Goal: Transaction & Acquisition: Purchase product/service

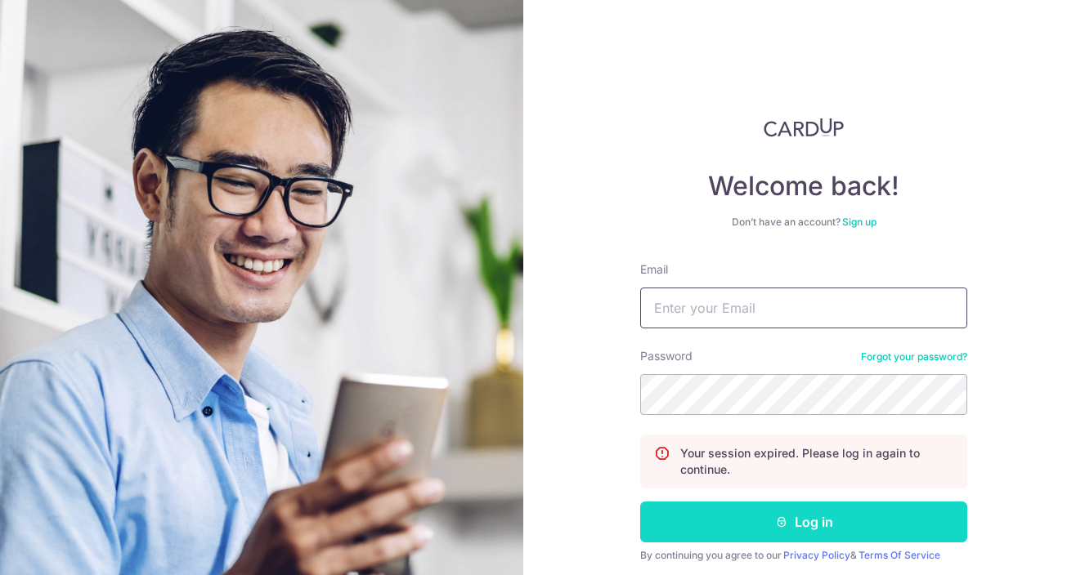
type input "[EMAIL_ADDRESS][DOMAIN_NAME]"
click at [734, 519] on button "Log in" at bounding box center [803, 522] width 327 height 41
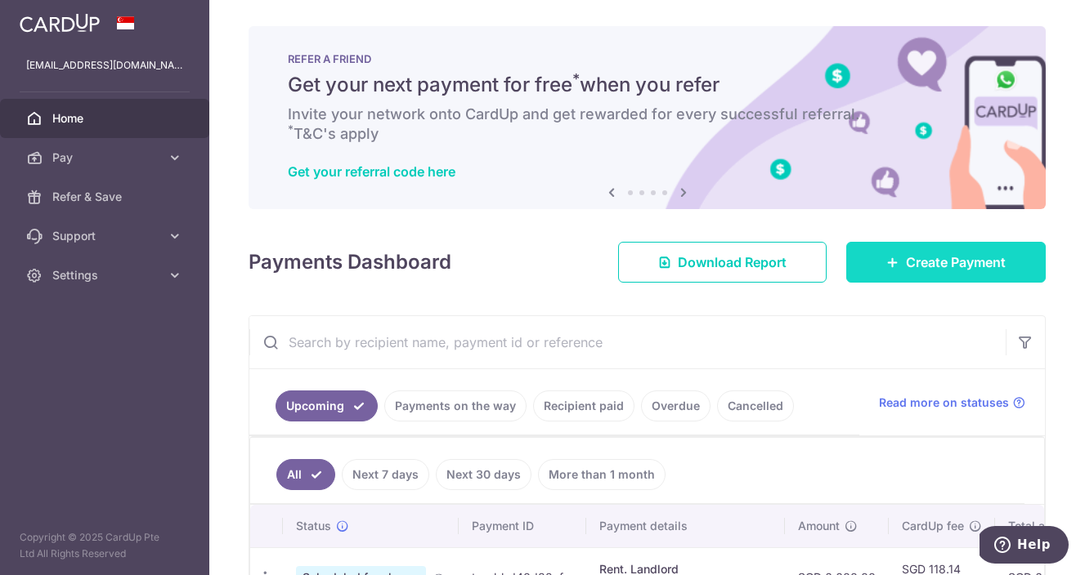
click at [911, 276] on link "Create Payment" at bounding box center [945, 262] width 199 height 41
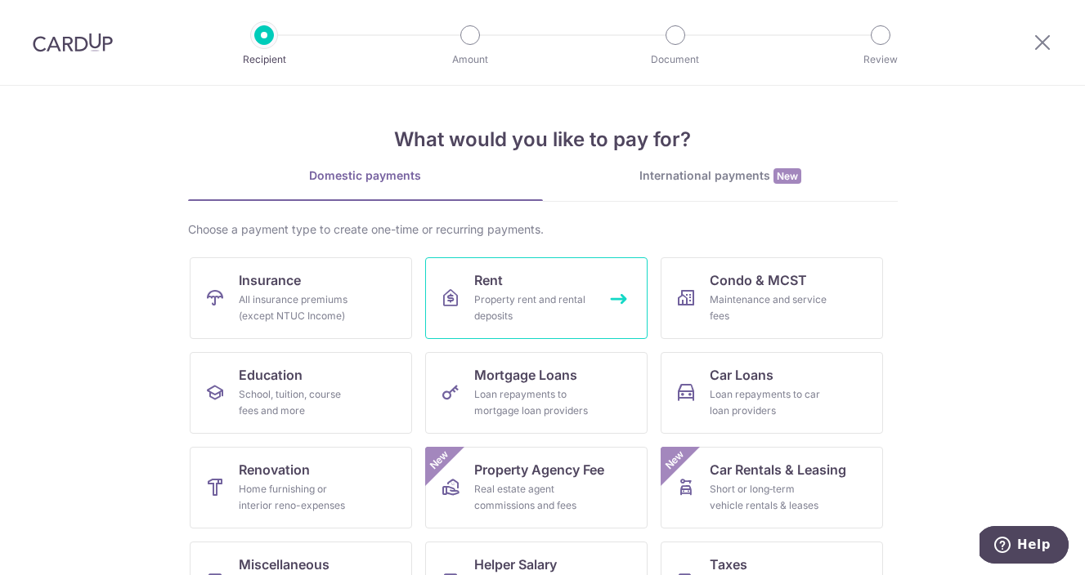
scroll to position [31, 0]
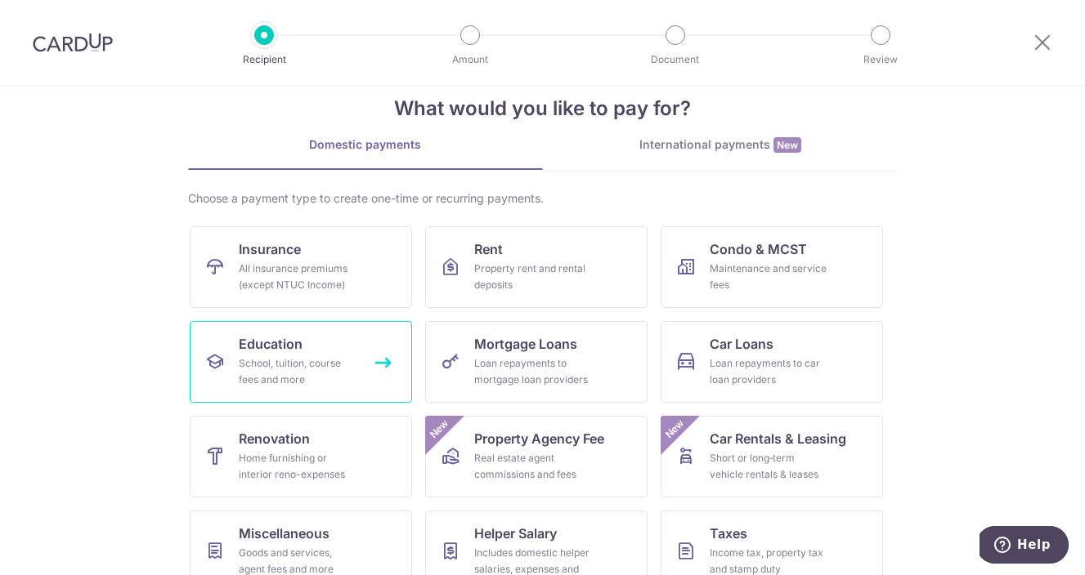
click at [329, 346] on link "Education School, tuition, course fees and more" at bounding box center [301, 362] width 222 height 82
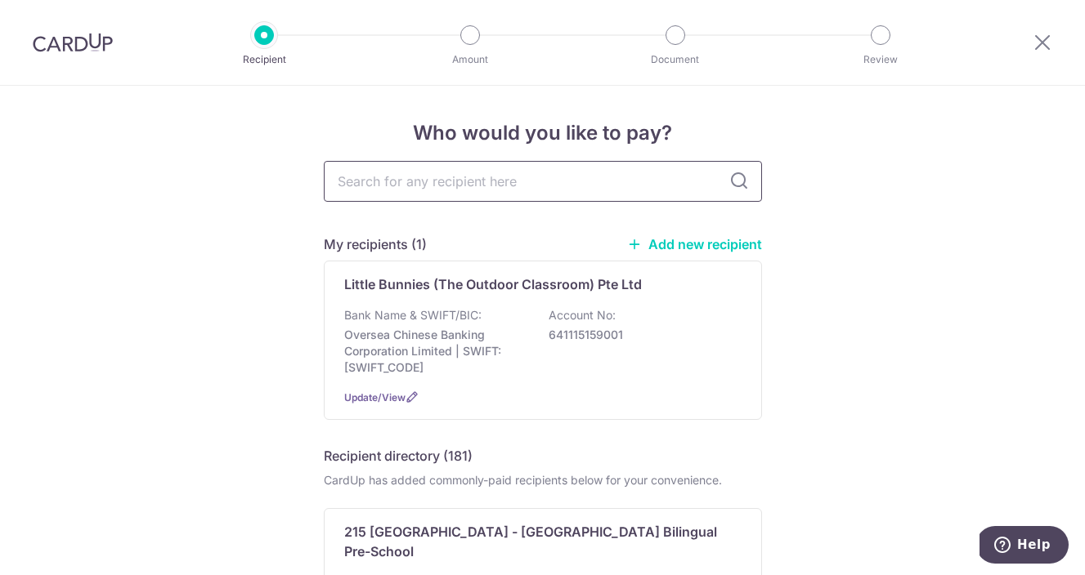
click at [628, 177] on input "text" at bounding box center [543, 181] width 438 height 41
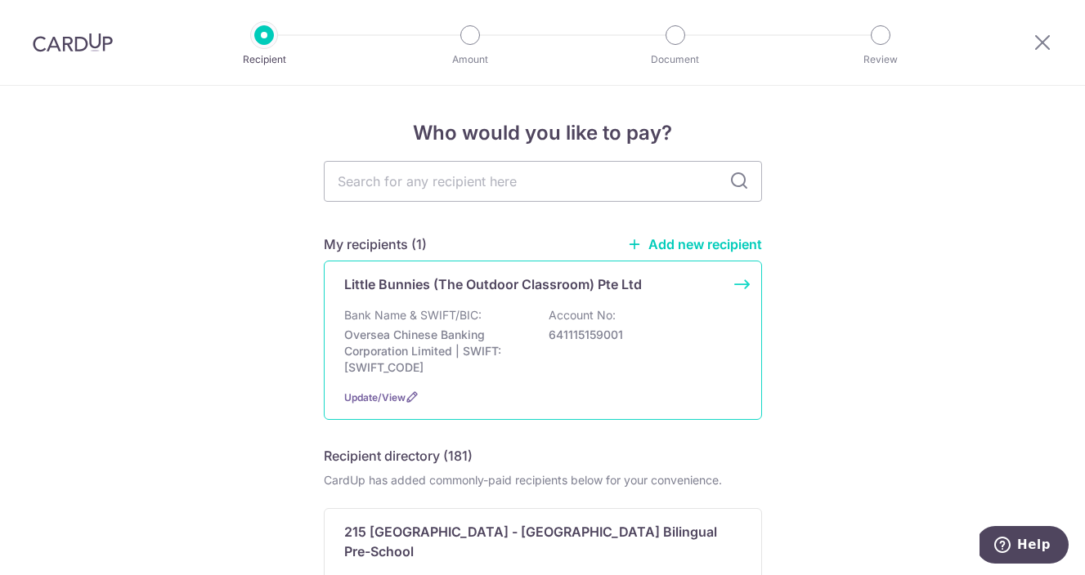
click at [582, 327] on p "641115159001" at bounding box center [640, 335] width 183 height 16
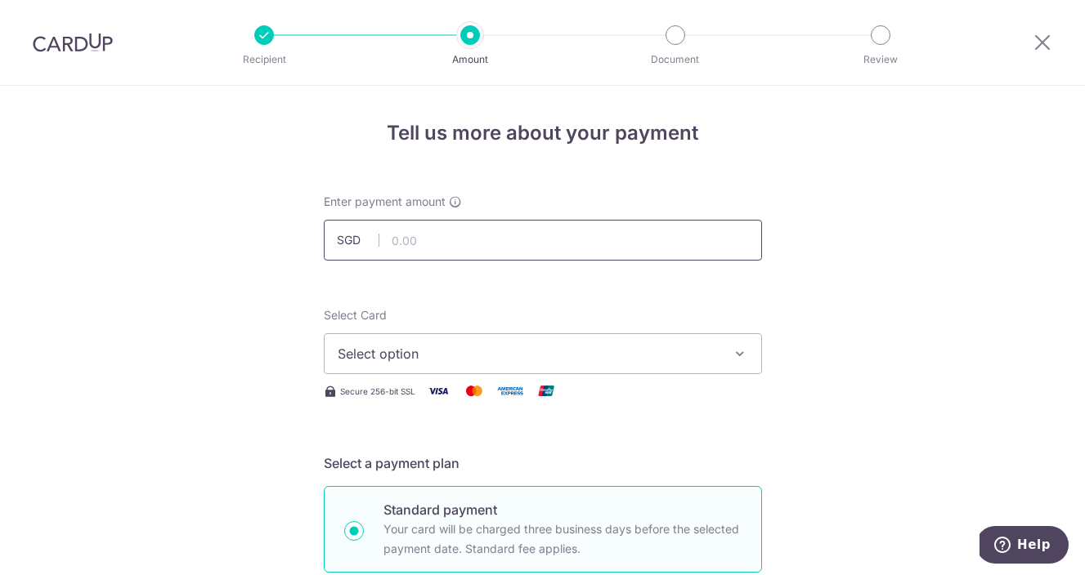
click at [566, 225] on input "text" at bounding box center [543, 240] width 438 height 41
type input "4,000.00"
click at [405, 366] on button "Select option" at bounding box center [543, 354] width 438 height 41
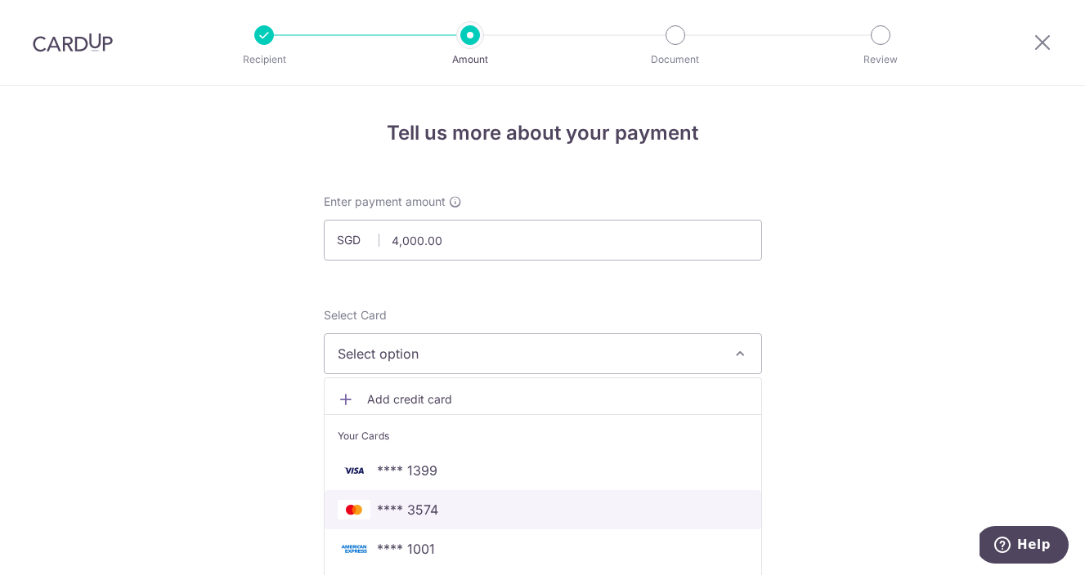
click at [393, 511] on span "**** 3574" at bounding box center [407, 510] width 61 height 20
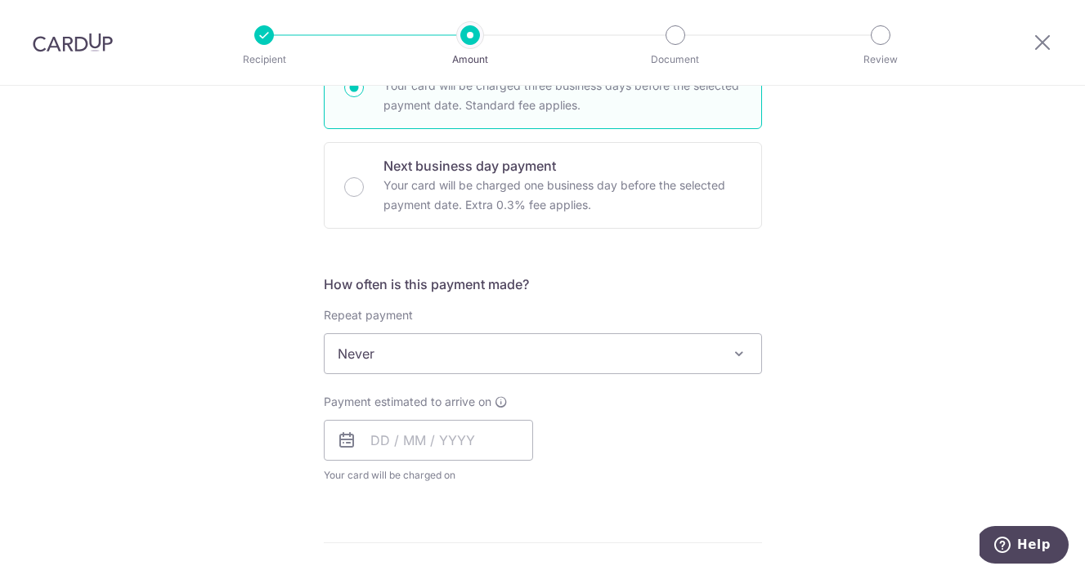
scroll to position [459, 0]
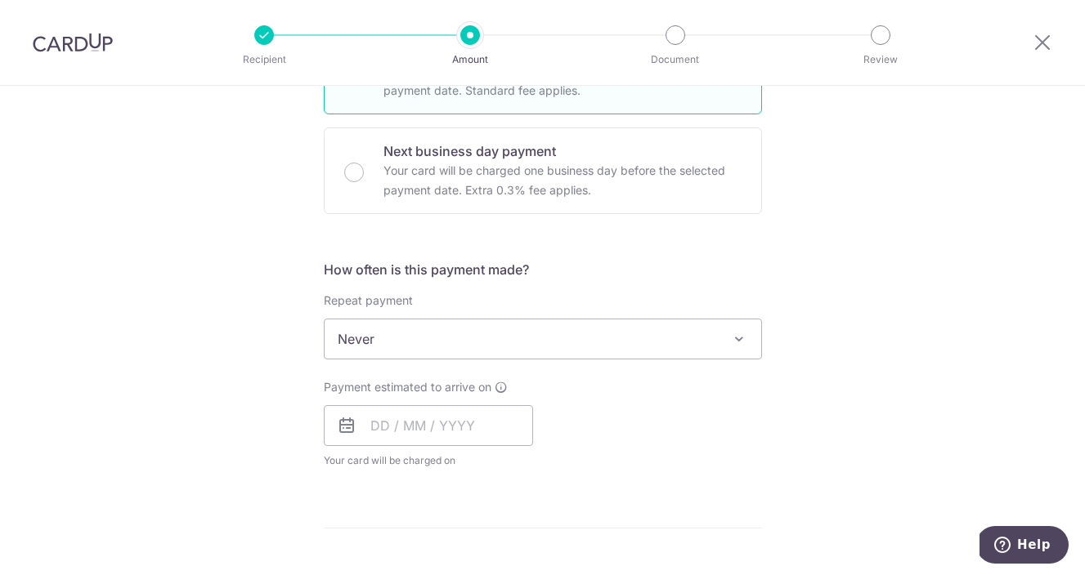
click at [477, 351] on span "Never" at bounding box center [543, 339] width 437 height 39
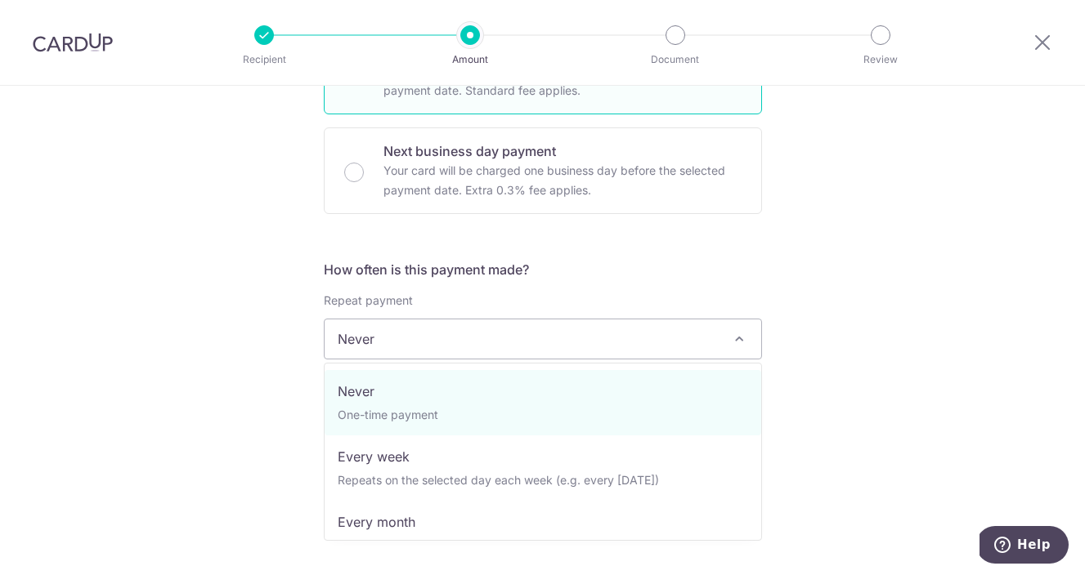
click at [495, 253] on form "Enter payment amount SGD 4,000.00 4000.00 Select Card **** 3574 Add credit card…" at bounding box center [543, 382] width 438 height 1294
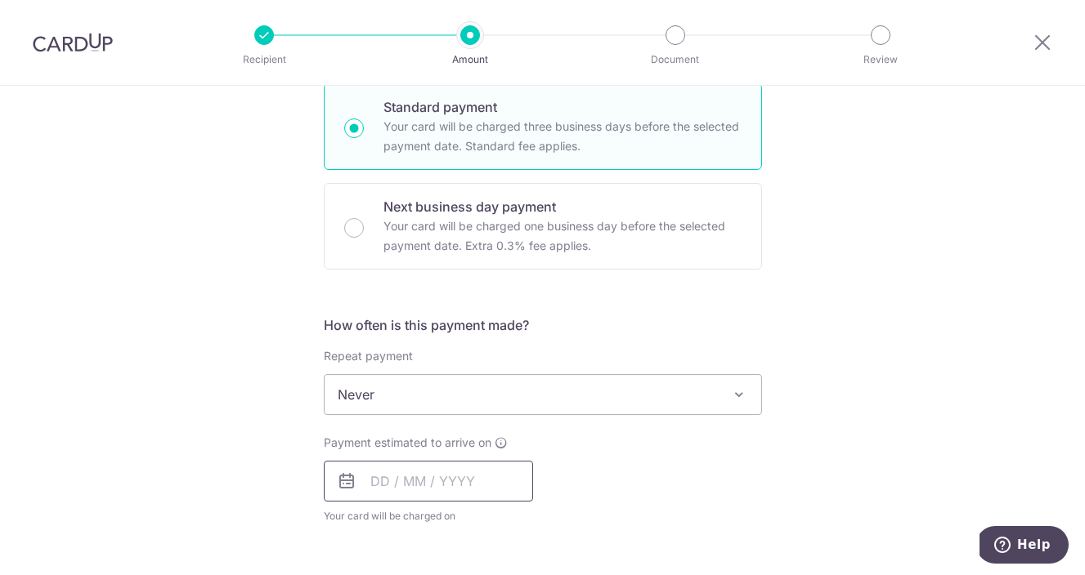
scroll to position [412, 0]
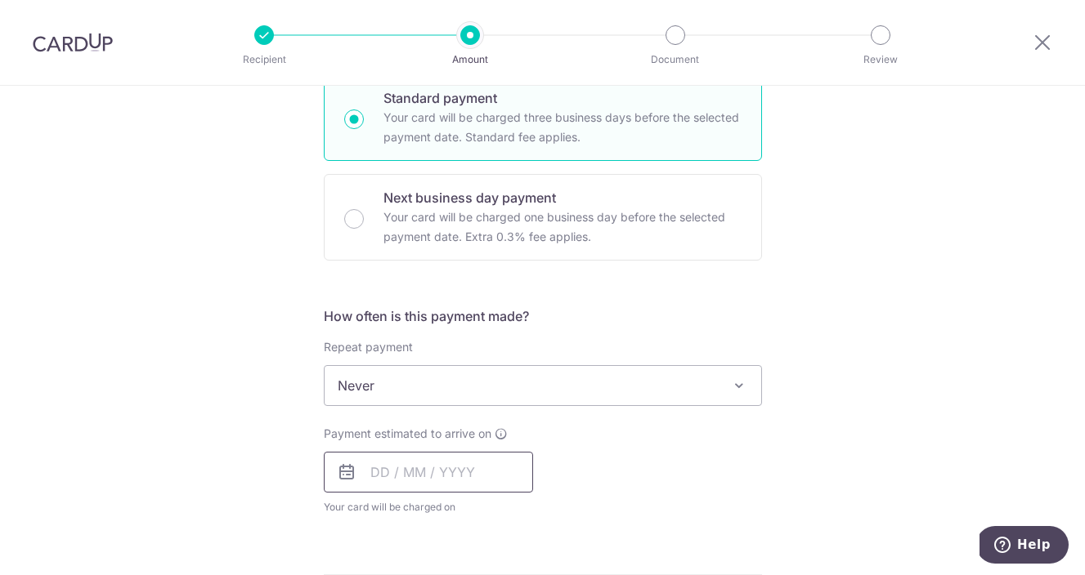
click at [378, 469] on input "text" at bounding box center [428, 472] width 209 height 41
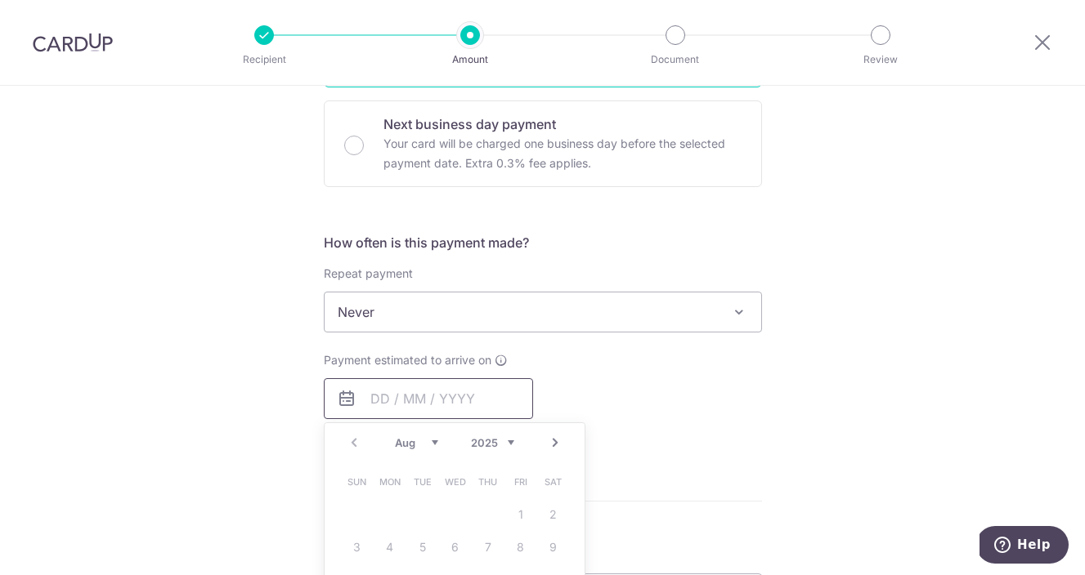
scroll to position [575, 0]
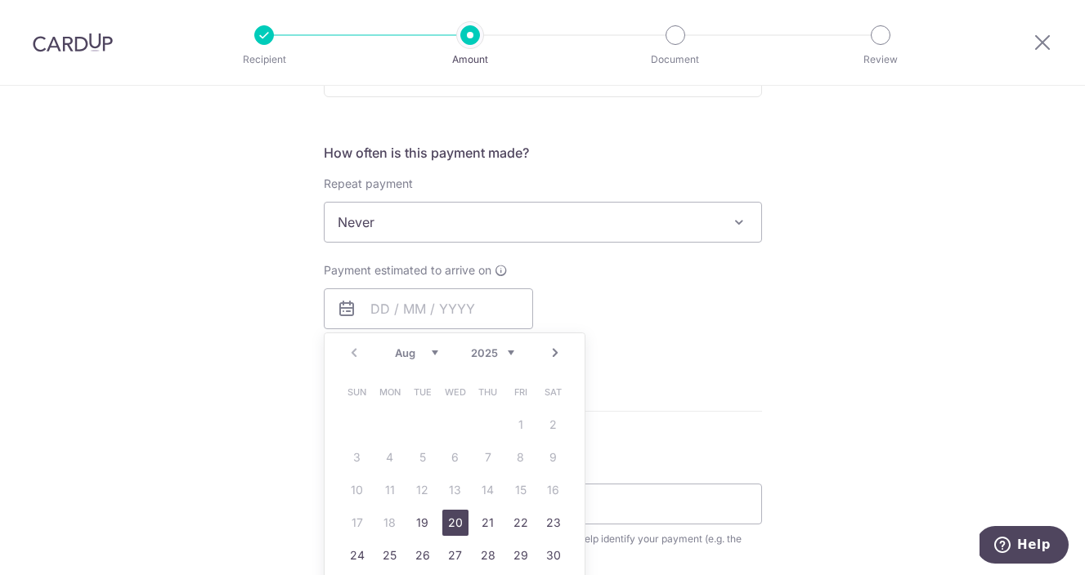
click at [446, 526] on link "20" at bounding box center [455, 523] width 26 height 26
type input "[DATE]"
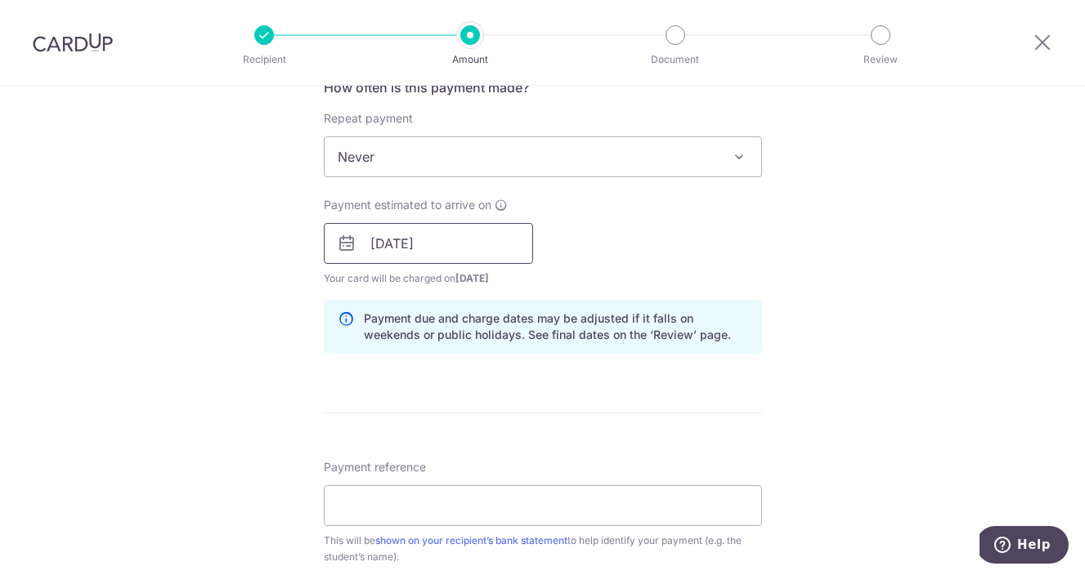
scroll to position [643, 0]
click at [374, 499] on input "Payment reference" at bounding box center [543, 504] width 438 height 41
type input "[PERSON_NAME]"
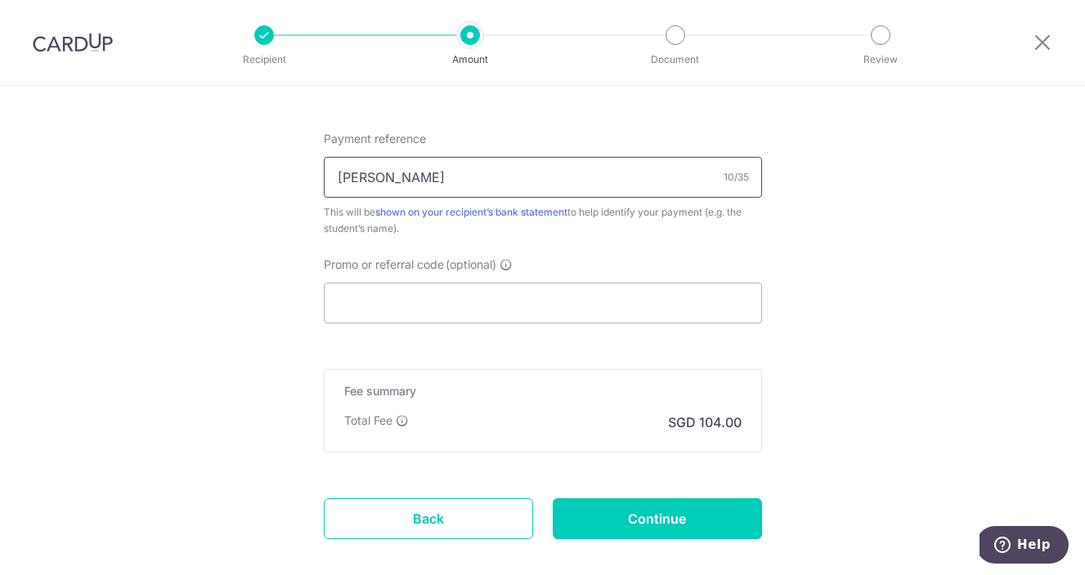
scroll to position [971, 0]
click at [456, 298] on input "Promo or referral code (optional)" at bounding box center [543, 301] width 438 height 41
paste input "OFF225"
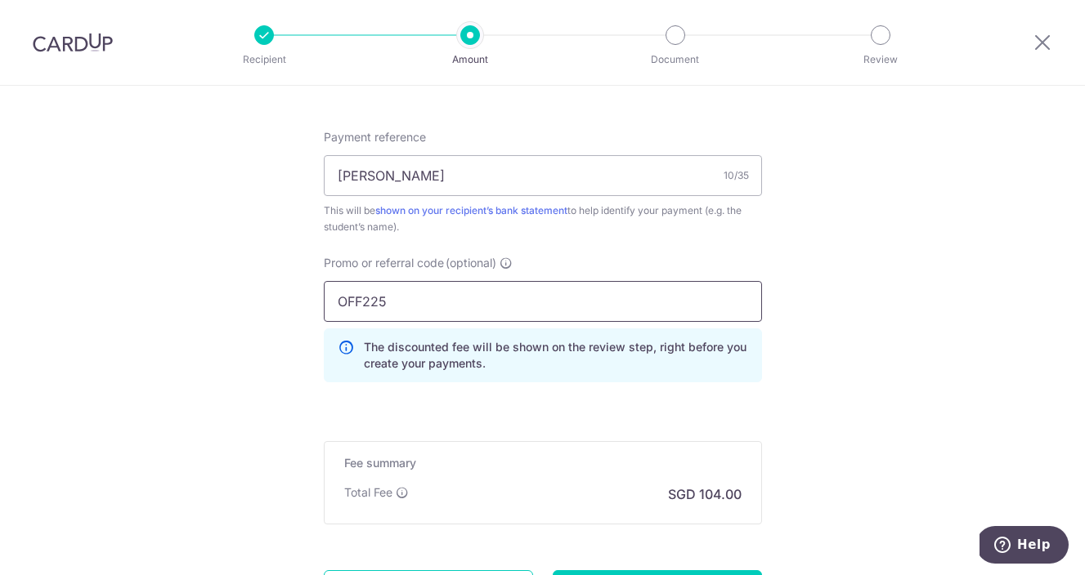
type input "OFF225"
drag, startPoint x: 459, startPoint y: 302, endPoint x: 193, endPoint y: 302, distance: 266.5
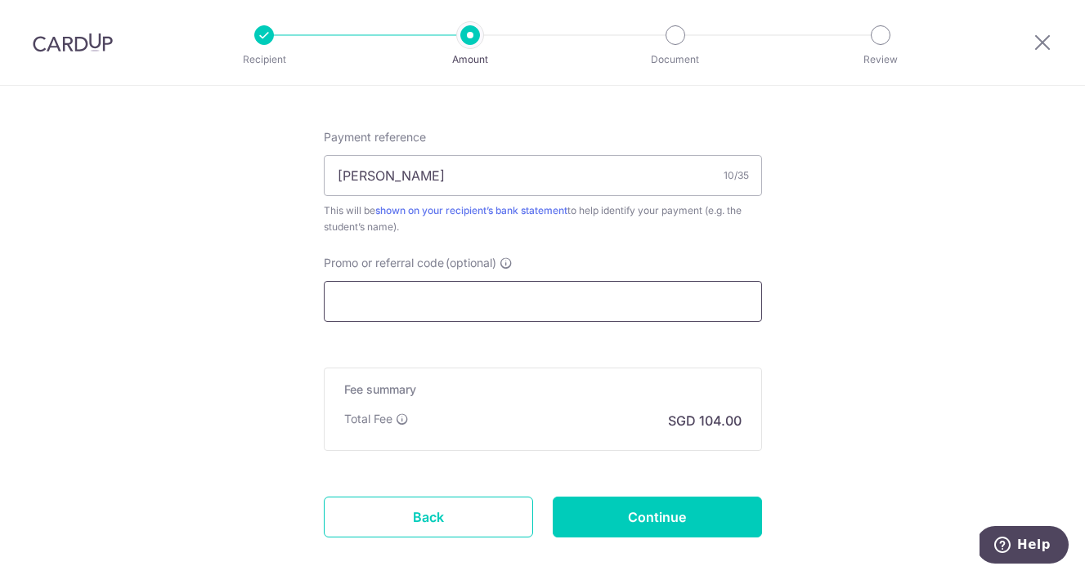
click at [478, 308] on input "Promo or referral code (optional)" at bounding box center [543, 301] width 438 height 41
paste input "OFF225"
type input "OFF225"
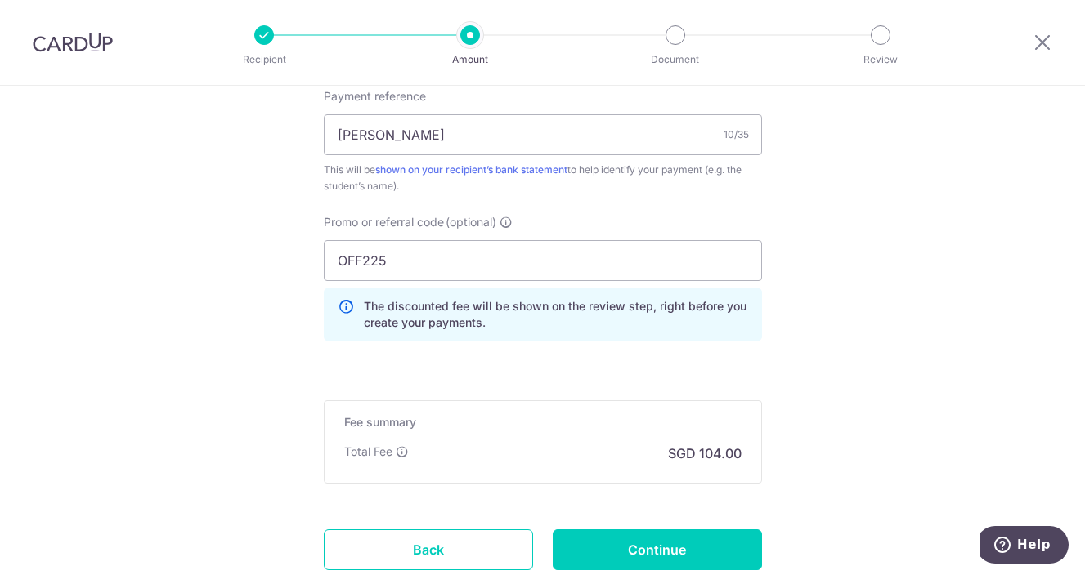
scroll to position [1130, 0]
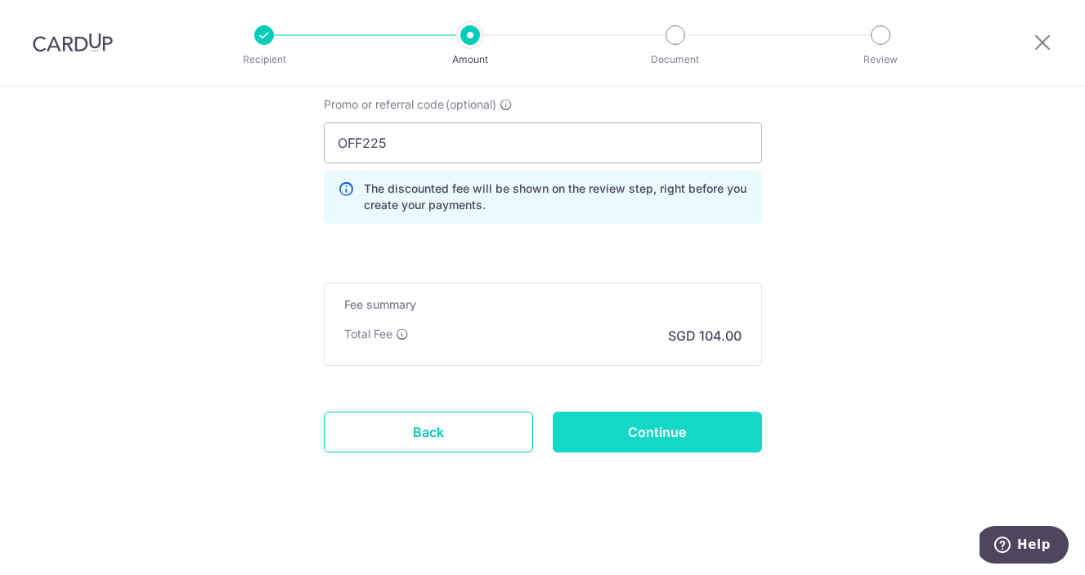
click at [703, 423] on input "Continue" at bounding box center [657, 432] width 209 height 41
type input "Create Schedule"
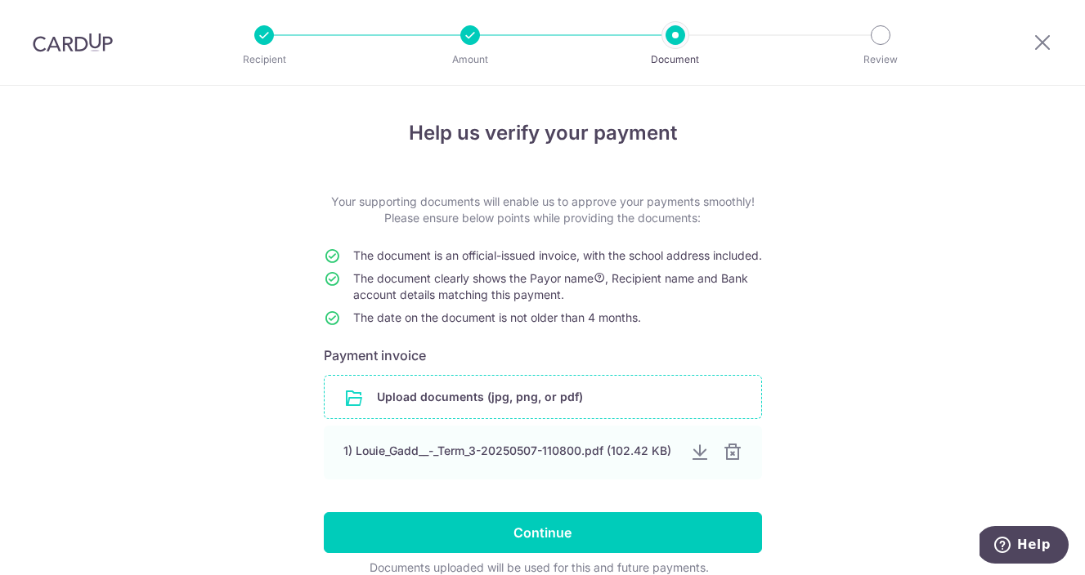
click at [396, 403] on input "file" at bounding box center [543, 397] width 437 height 43
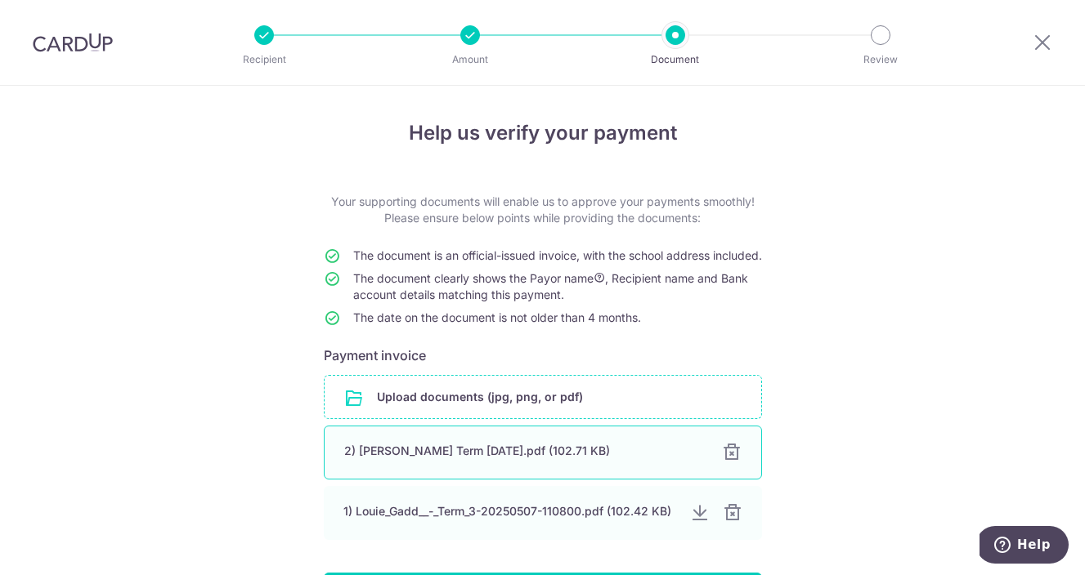
scroll to position [91, 0]
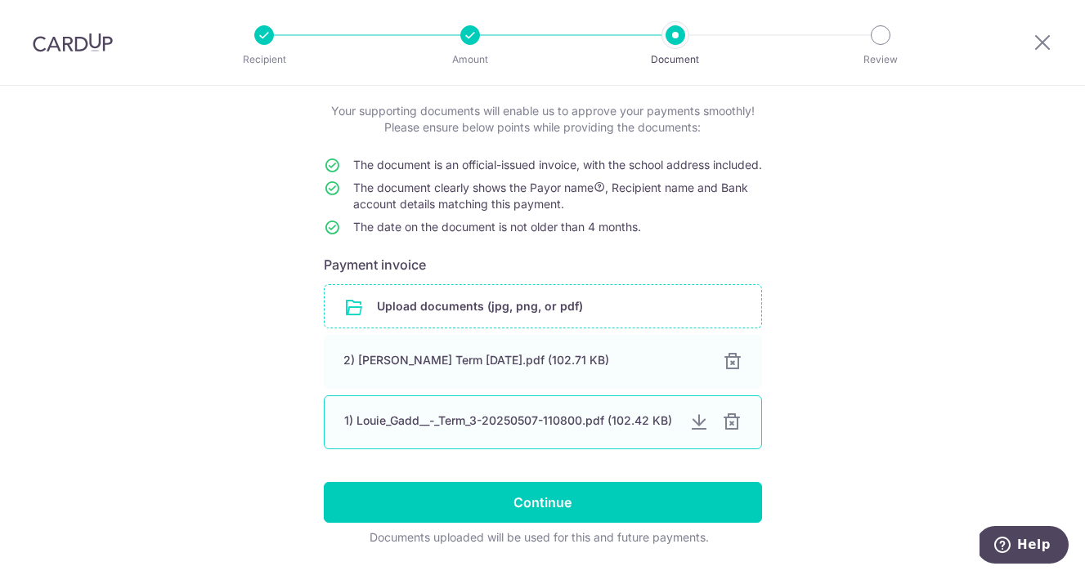
click at [726, 432] on div at bounding box center [732, 423] width 20 height 20
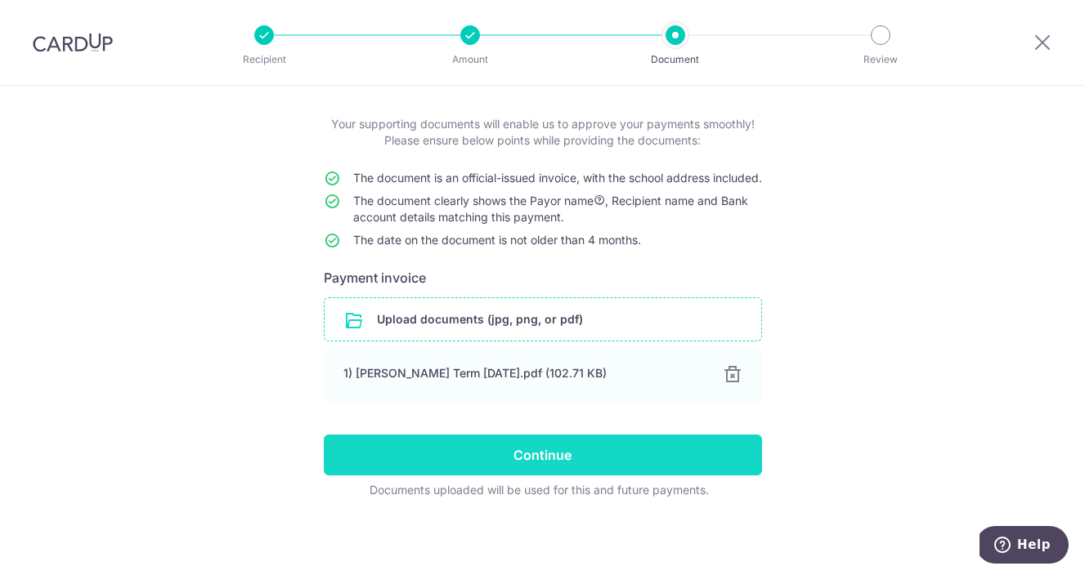
click at [624, 463] on input "Continue" at bounding box center [543, 455] width 438 height 41
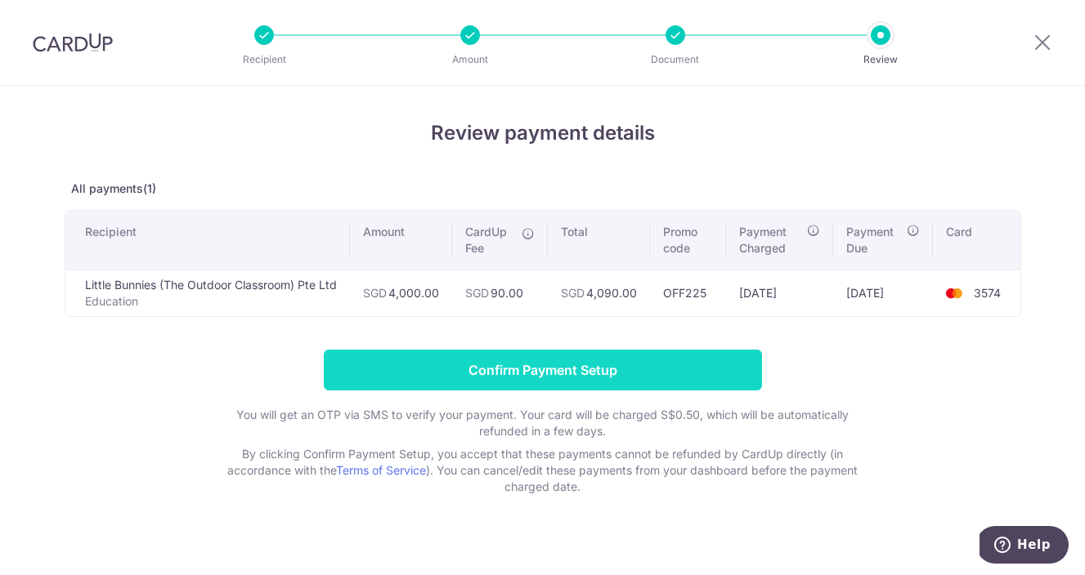
click at [585, 379] on input "Confirm Payment Setup" at bounding box center [543, 370] width 438 height 41
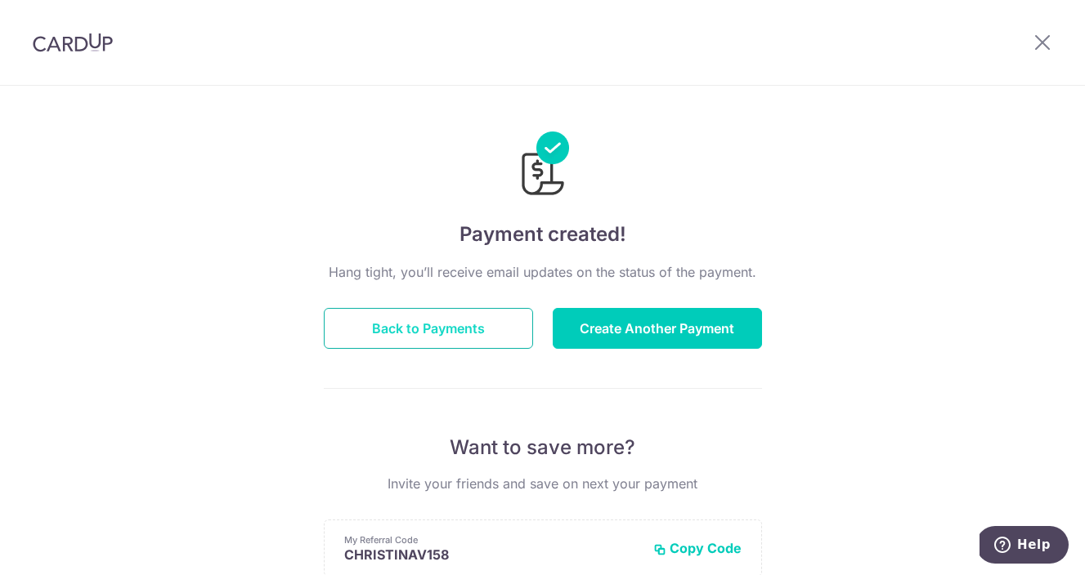
click at [436, 344] on button "Back to Payments" at bounding box center [428, 328] width 209 height 41
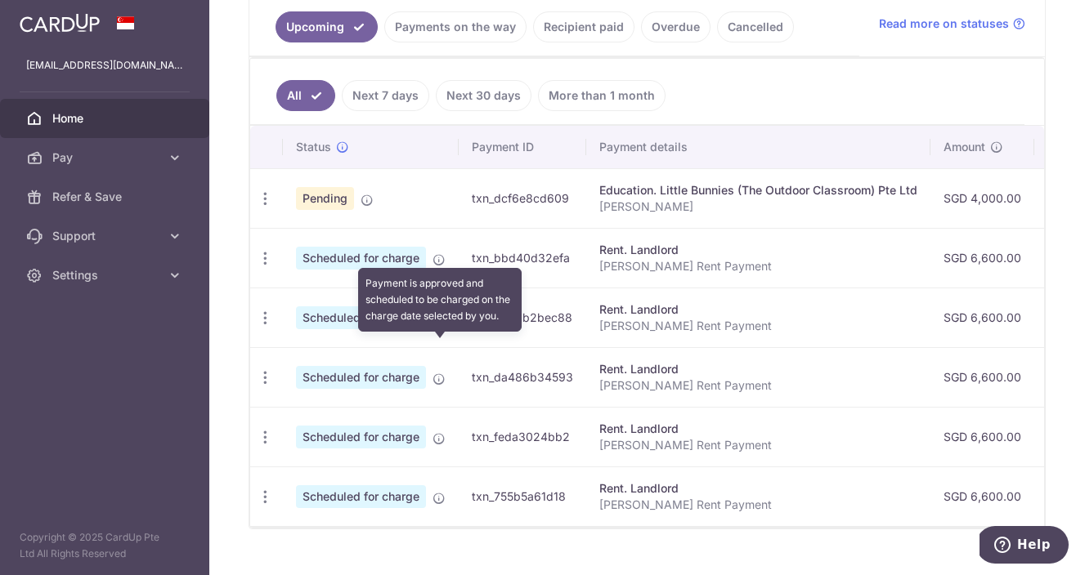
scroll to position [410, 0]
